Goal: Navigation & Orientation: Find specific page/section

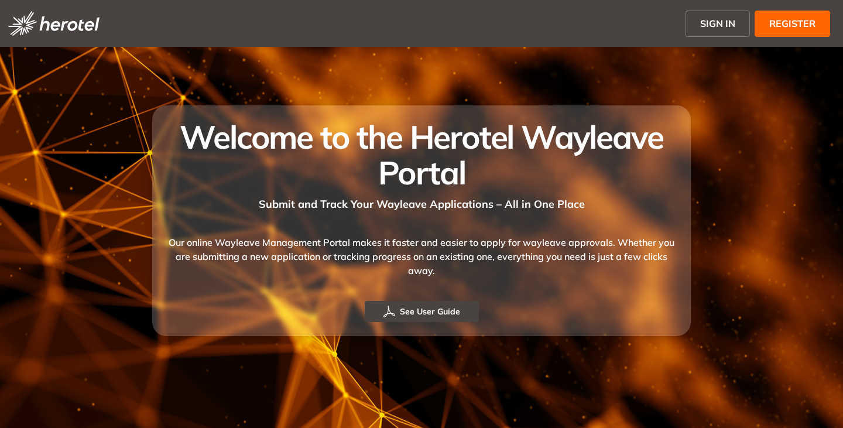
drag, startPoint x: 0, startPoint y: 0, endPoint x: 715, endPoint y: 20, distance: 715.4
click at [715, 20] on span "SIGN IN" at bounding box center [717, 23] width 35 height 14
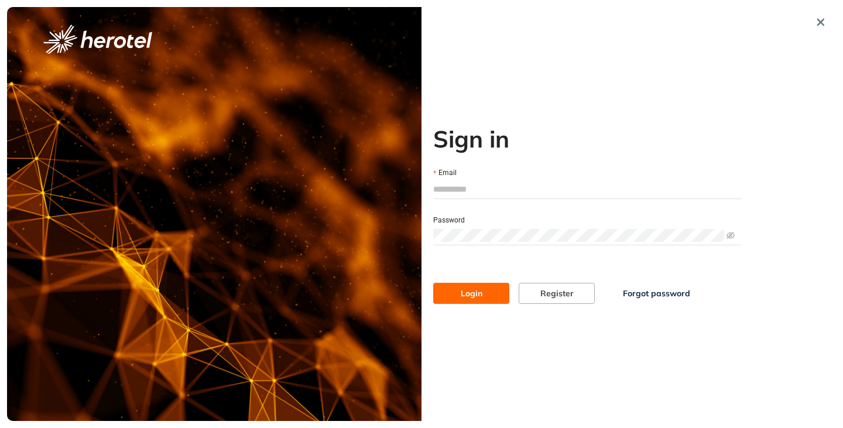
click at [502, 192] on input "Email" at bounding box center [587, 189] width 308 height 18
type input "**********"
click at [433, 283] on button "Login" at bounding box center [471, 293] width 76 height 21
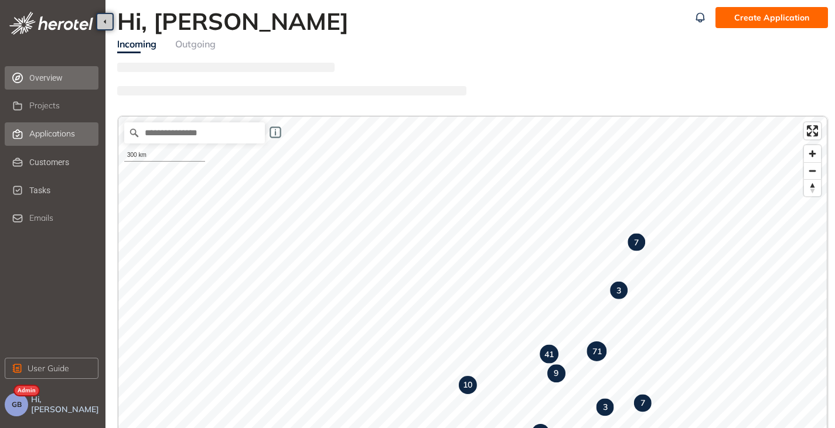
click at [50, 131] on span "Applications" at bounding box center [52, 134] width 46 height 10
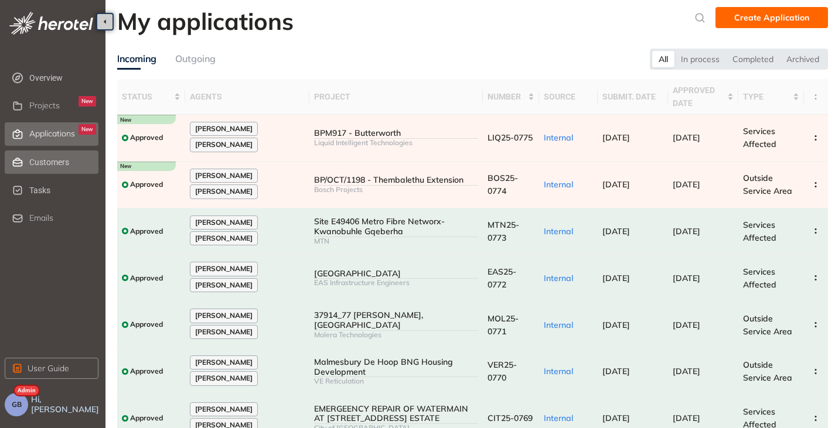
click at [45, 164] on span "Customers" at bounding box center [62, 162] width 67 height 23
